Goal: Task Accomplishment & Management: Use online tool/utility

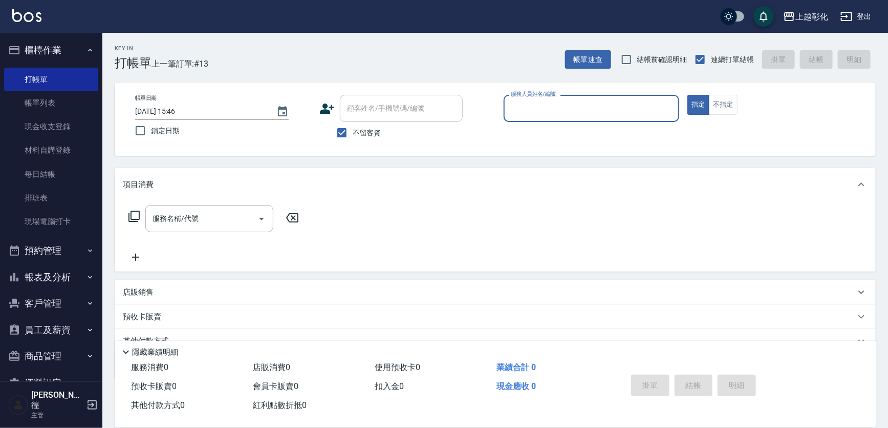
click at [344, 144] on div "帳單日期 [DATE] 15:46 鎖定日期 顧客姓名/手機號碼/編號 顧客姓名/手機號碼/編號 不留客資 服務人員姓名/編號 服務人員姓名/編號 指定 不指定" at bounding box center [495, 118] width 761 height 73
click at [338, 126] on input "不留客資" at bounding box center [342, 133] width 22 height 22
checkbox input "false"
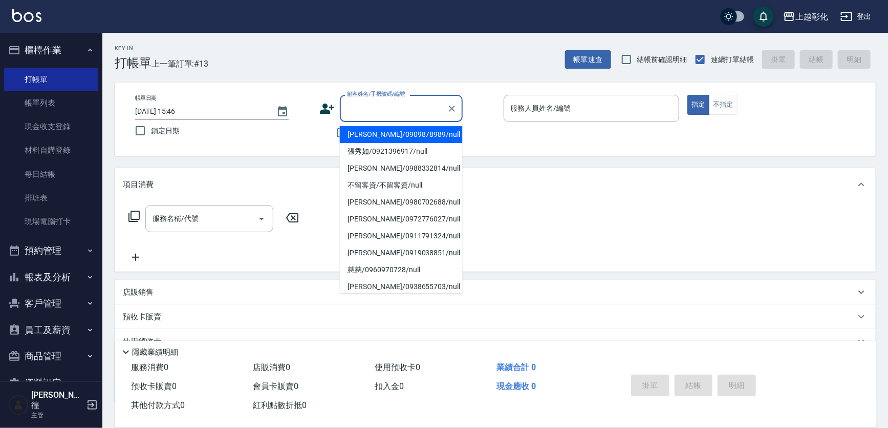
click at [367, 100] on div "顧客姓名/手機號碼/編號 顧客姓名/手機號碼/編號" at bounding box center [401, 108] width 123 height 27
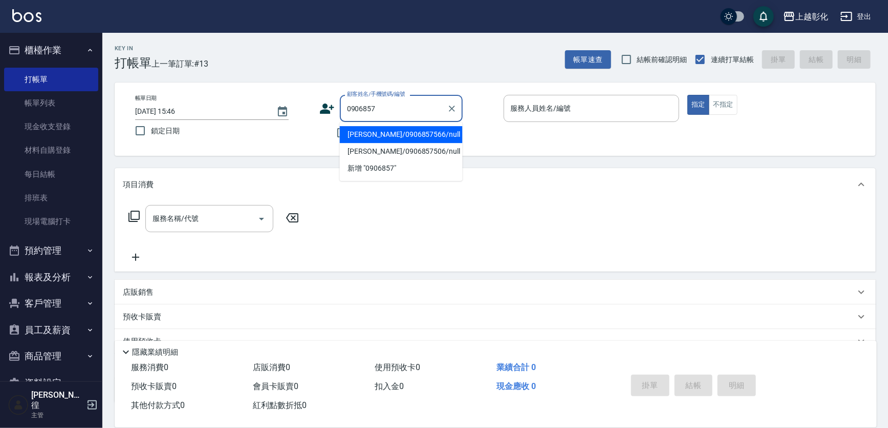
click at [382, 139] on li "[PERSON_NAME]/0906857566/null" at bounding box center [401, 134] width 123 height 17
type input "[PERSON_NAME]/0906857566/null"
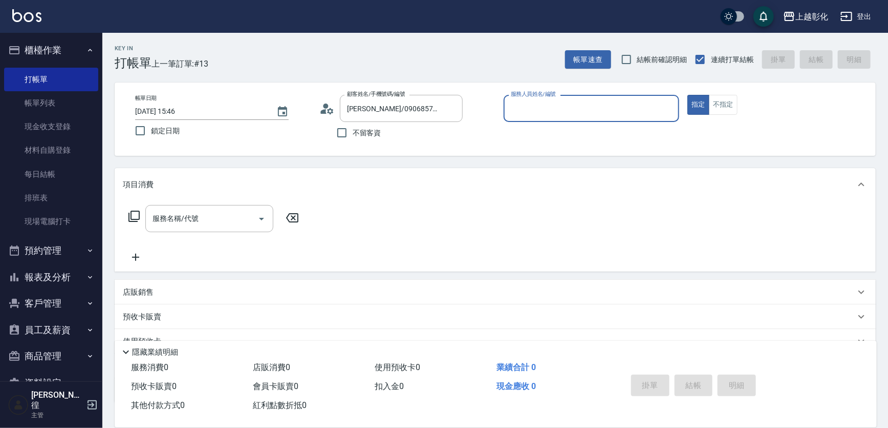
click at [519, 121] on div "服務人員姓名/編號" at bounding box center [592, 108] width 176 height 27
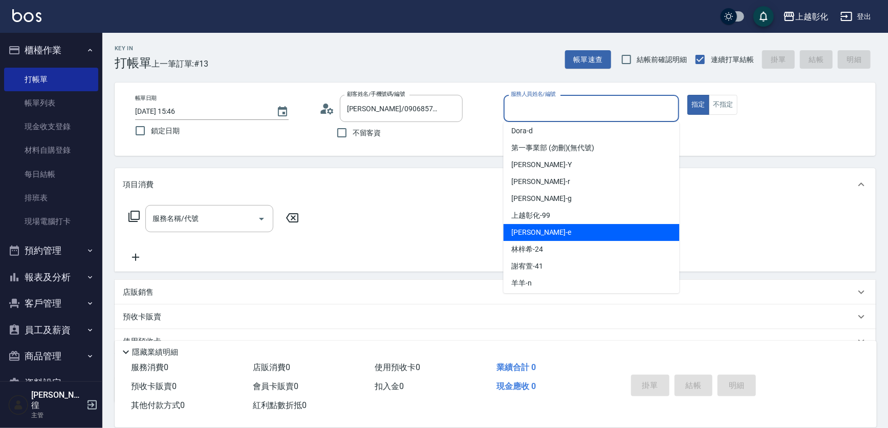
scroll to position [56, 0]
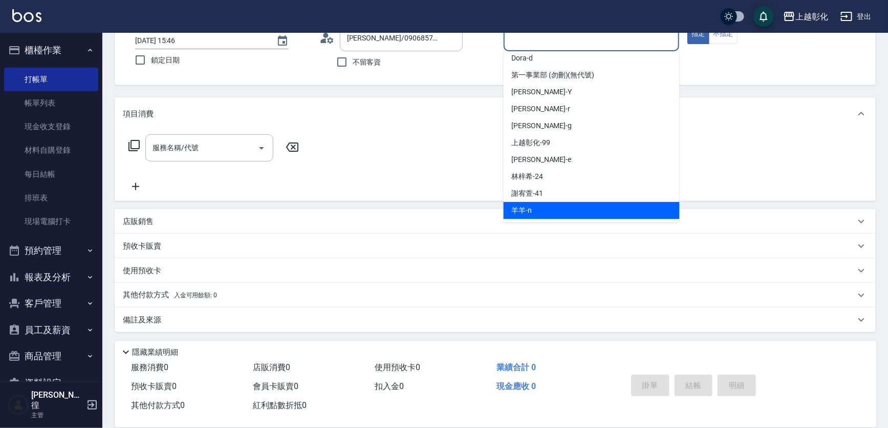
click at [540, 209] on div "羊羊 -n" at bounding box center [592, 210] width 176 height 17
type input "羊羊-n"
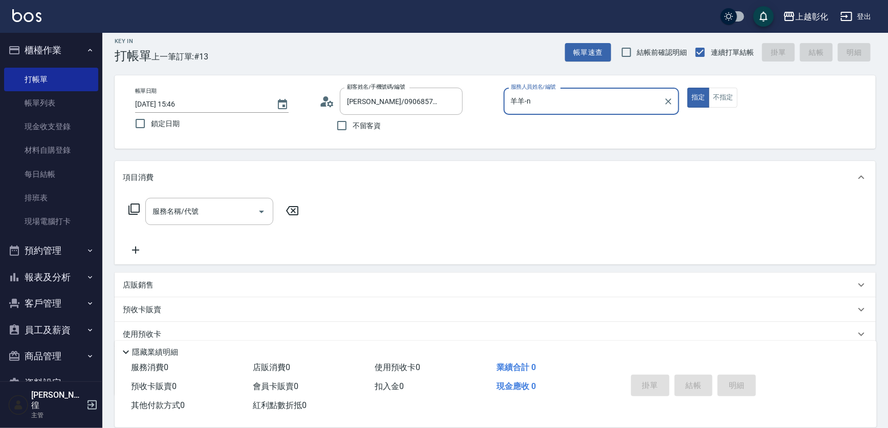
scroll to position [0, 0]
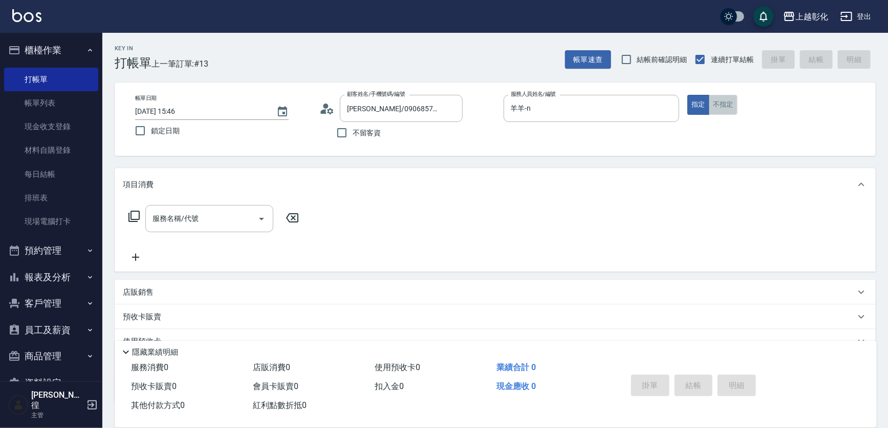
click at [722, 108] on button "不指定" at bounding box center [723, 105] width 29 height 20
click at [180, 214] on div "服務名稱/代號 服務名稱/代號" at bounding box center [209, 218] width 128 height 27
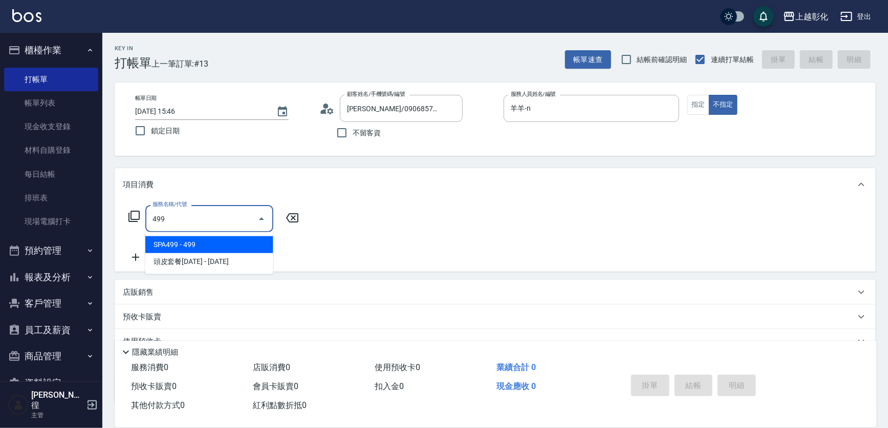
click at [197, 239] on span "SPA499 - 499" at bounding box center [209, 244] width 128 height 17
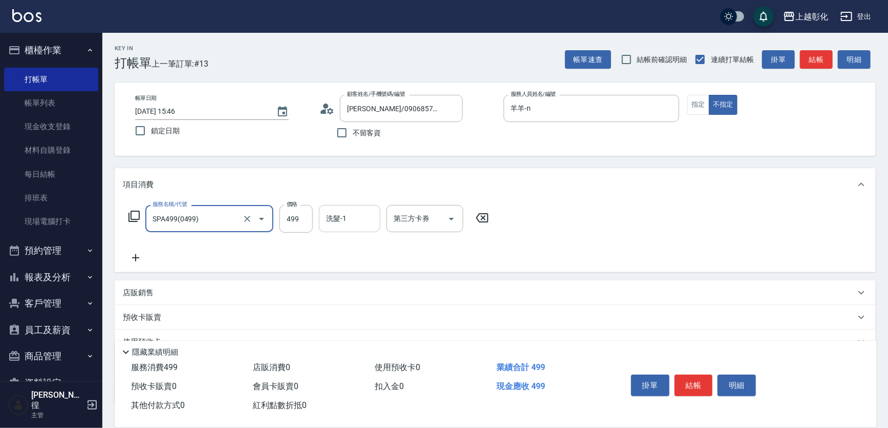
type input "SPA499(0499)"
click at [349, 218] on input "洗髮-1" at bounding box center [350, 218] width 52 height 18
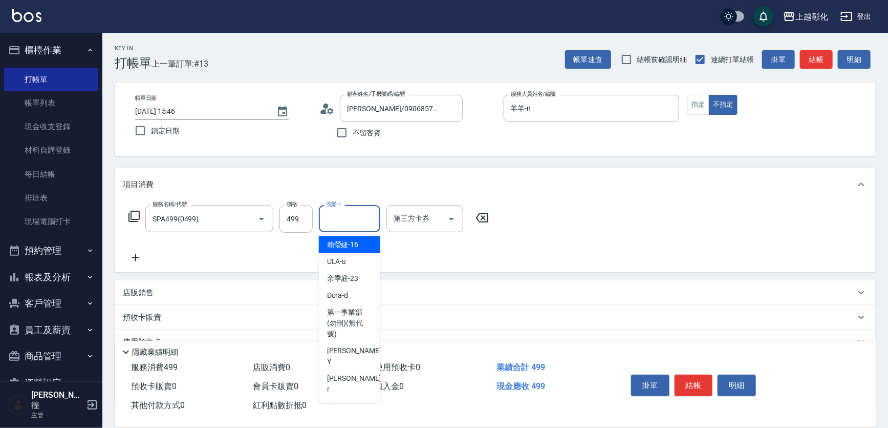
click at [352, 244] on span "[PERSON_NAME]-16" at bounding box center [343, 244] width 32 height 11
type input "[PERSON_NAME]-16"
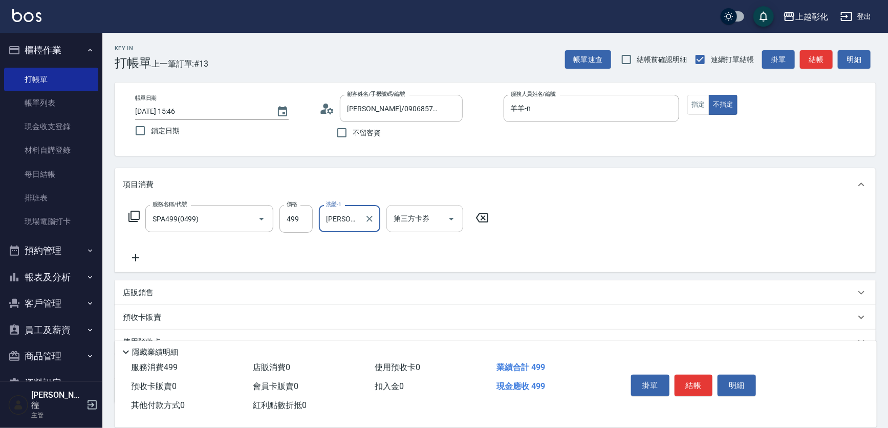
click at [415, 230] on div "第三方卡券" at bounding box center [425, 218] width 77 height 27
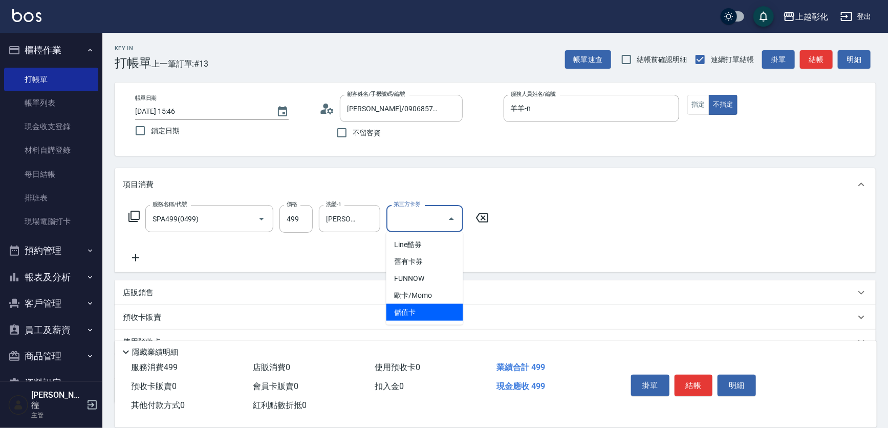
click at [422, 312] on span "儲值卡" at bounding box center [425, 312] width 77 height 17
type input "儲值卡"
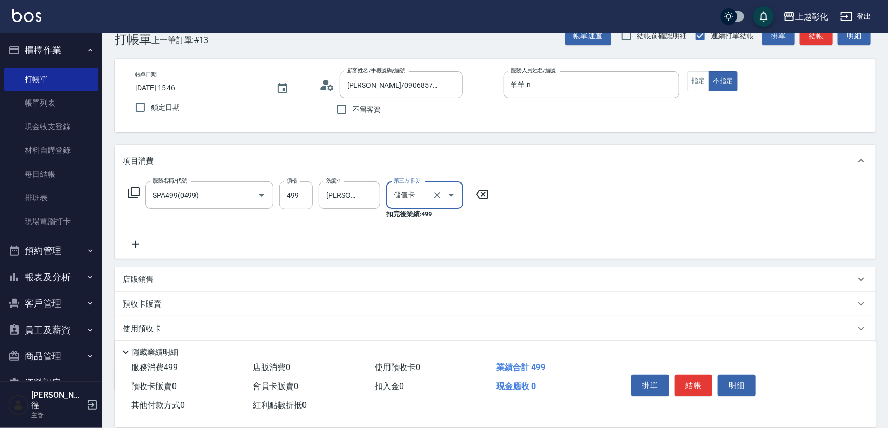
scroll to position [46, 0]
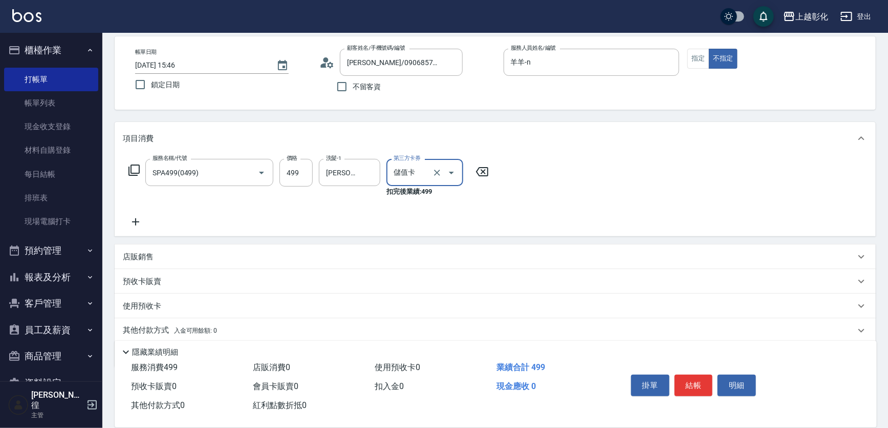
click at [157, 276] on p "預收卡販賣" at bounding box center [142, 281] width 38 height 11
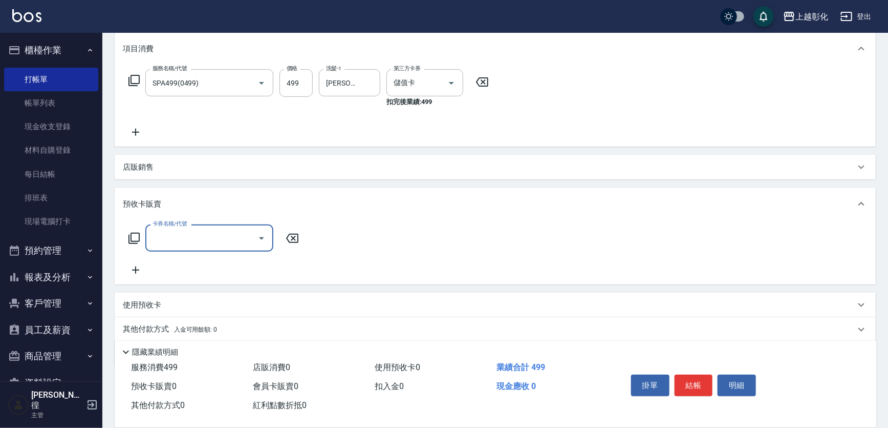
scroll to position [139, 0]
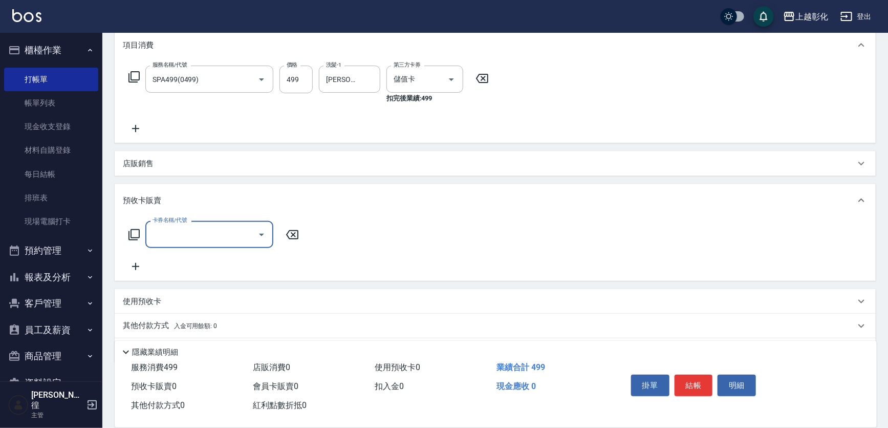
click at [165, 243] on div "卡券名稱/代號" at bounding box center [209, 234] width 128 height 27
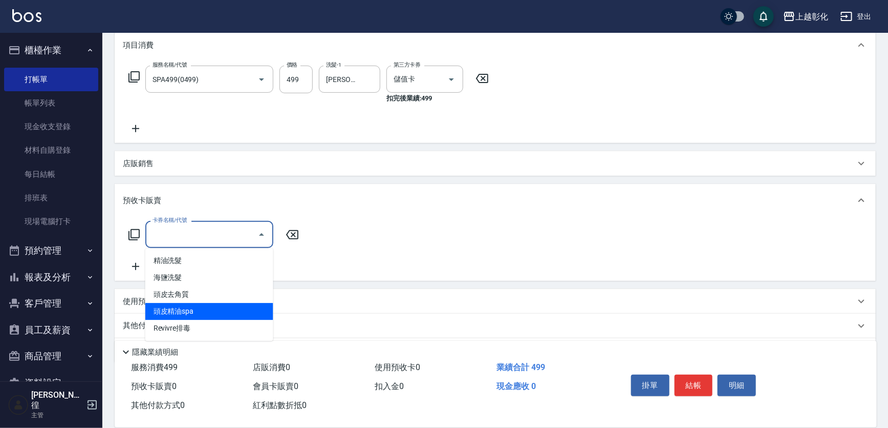
click at [186, 299] on span "頭皮去角質" at bounding box center [209, 294] width 128 height 17
type input "頭皮去角質"
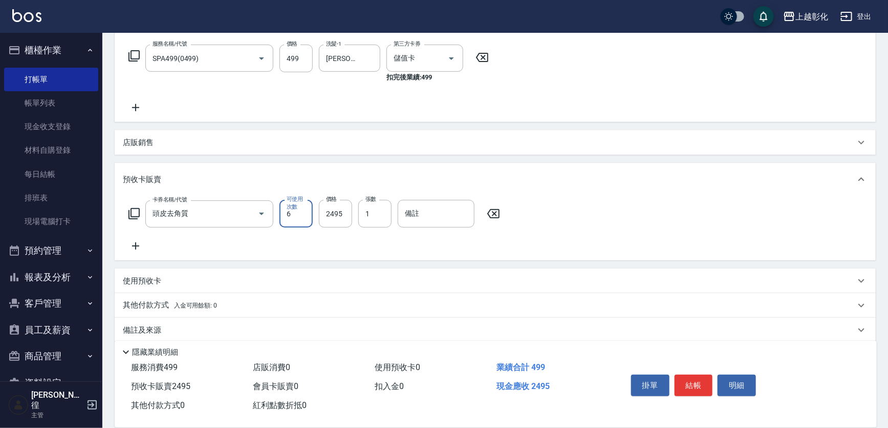
scroll to position [171, 0]
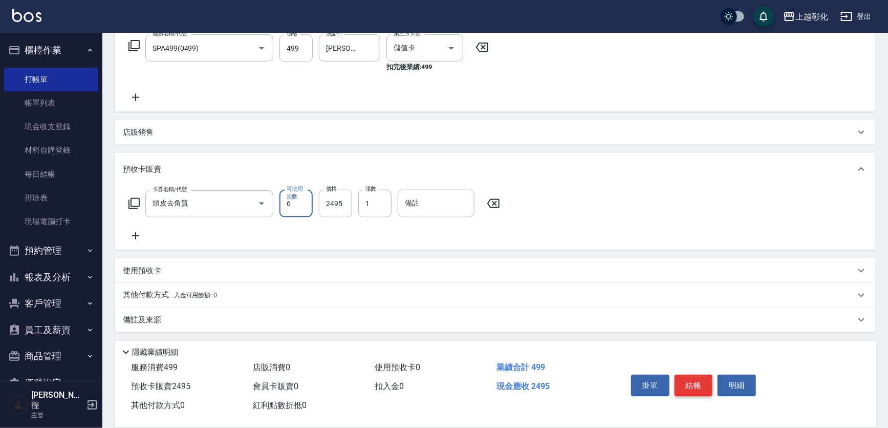
click at [697, 386] on button "結帳" at bounding box center [694, 385] width 38 height 22
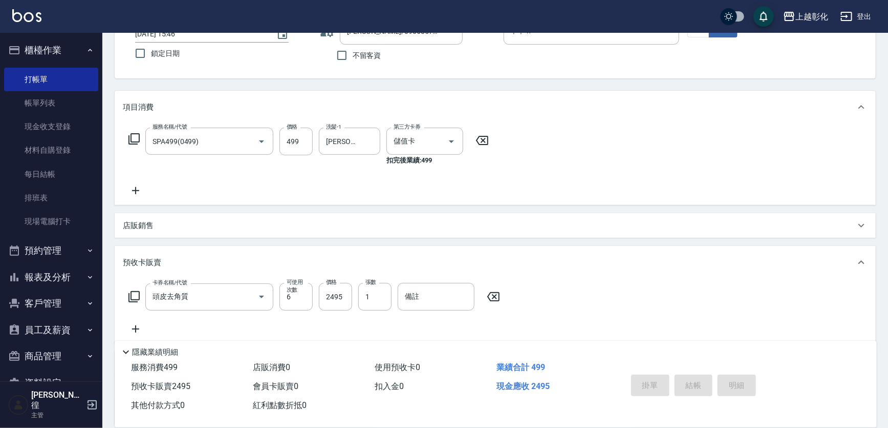
type input "[DATE] 17:37"
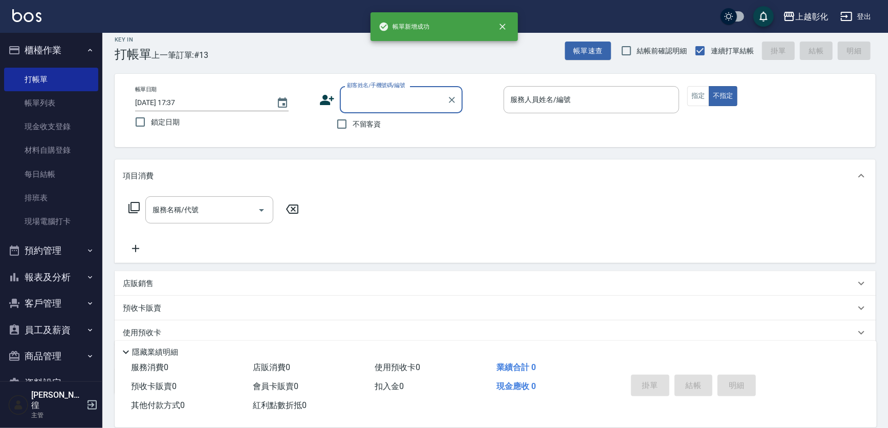
scroll to position [0, 0]
